Goal: Book appointment/travel/reservation

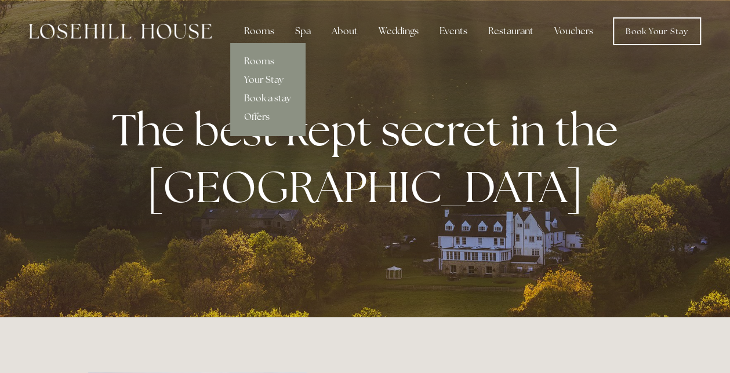
click at [259, 113] on link "Offers" at bounding box center [267, 117] width 75 height 19
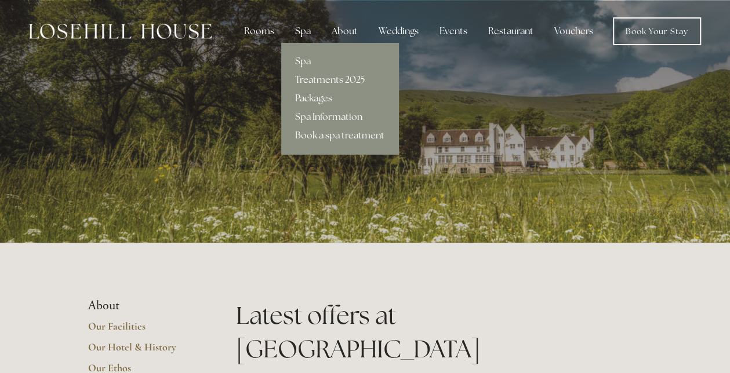
click at [315, 95] on link "Packages" at bounding box center [339, 98] width 117 height 19
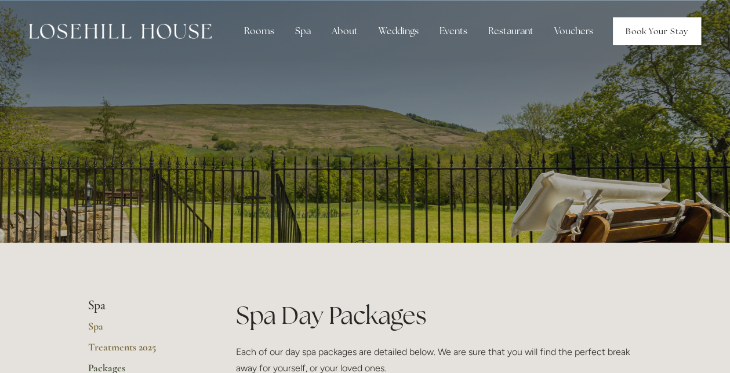
click at [648, 32] on link "Book Your Stay" at bounding box center [657, 31] width 88 height 28
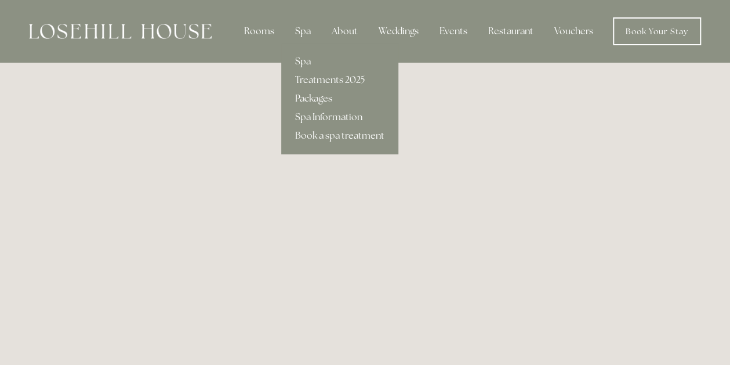
click at [316, 99] on link "Packages" at bounding box center [339, 98] width 117 height 19
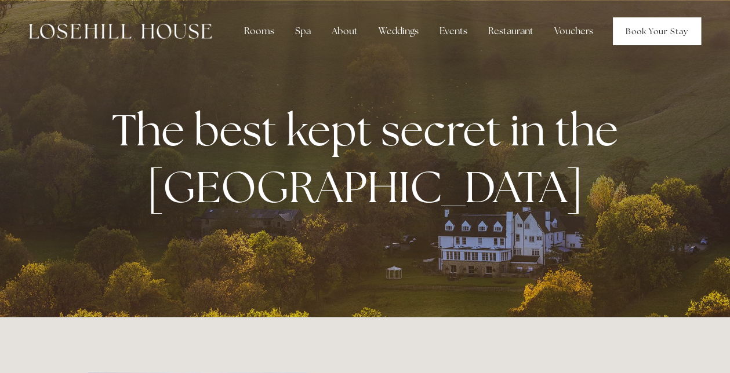
click at [670, 34] on link "Book Your Stay" at bounding box center [657, 31] width 88 height 28
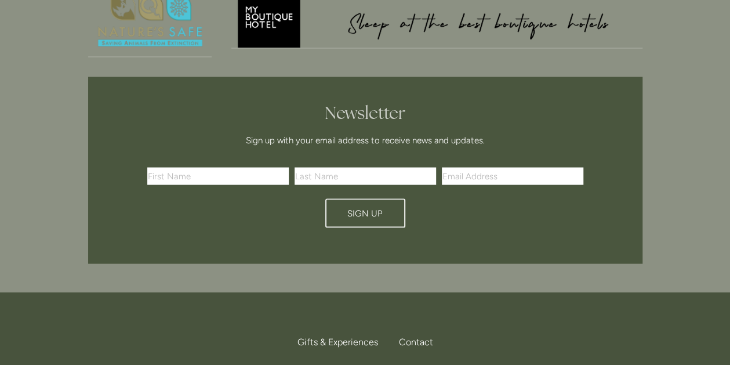
scroll to position [3241, 0]
